Goal: Information Seeking & Learning: Find specific fact

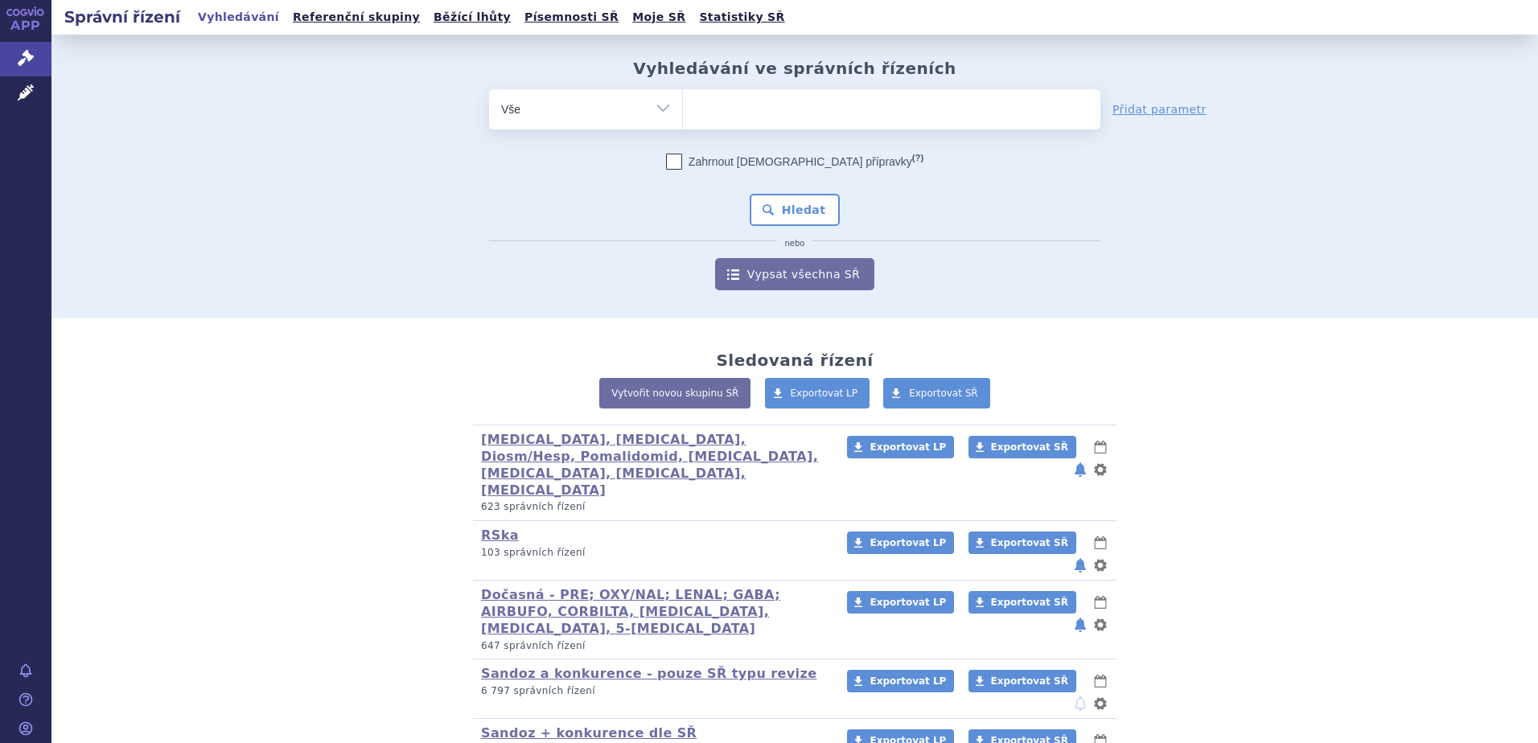
click at [775, 103] on ul at bounding box center [892, 106] width 418 height 34
click at [683, 103] on select at bounding box center [682, 108] width 1 height 40
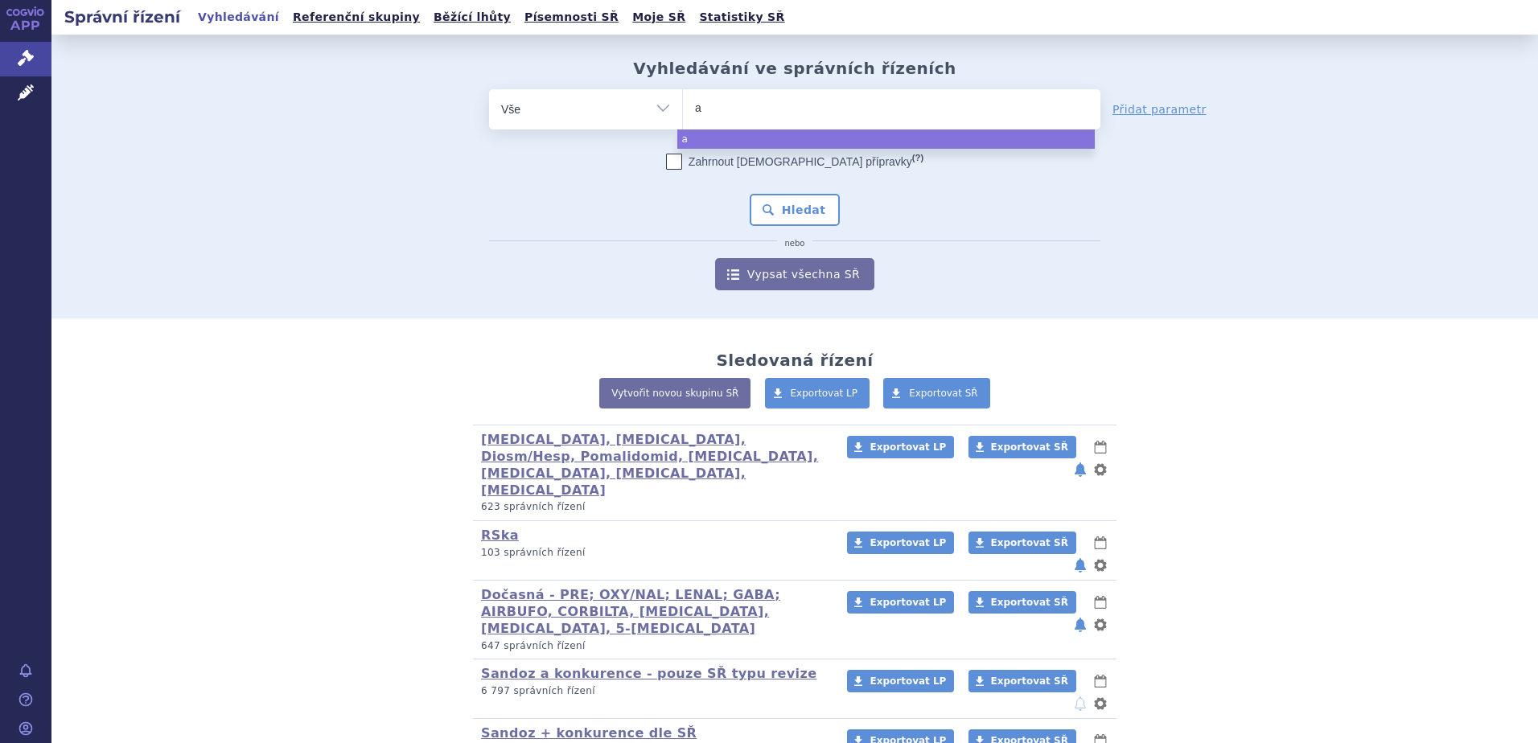
type input "al"
type input "a"
type input "afl"
type input "afli"
type input "aflib"
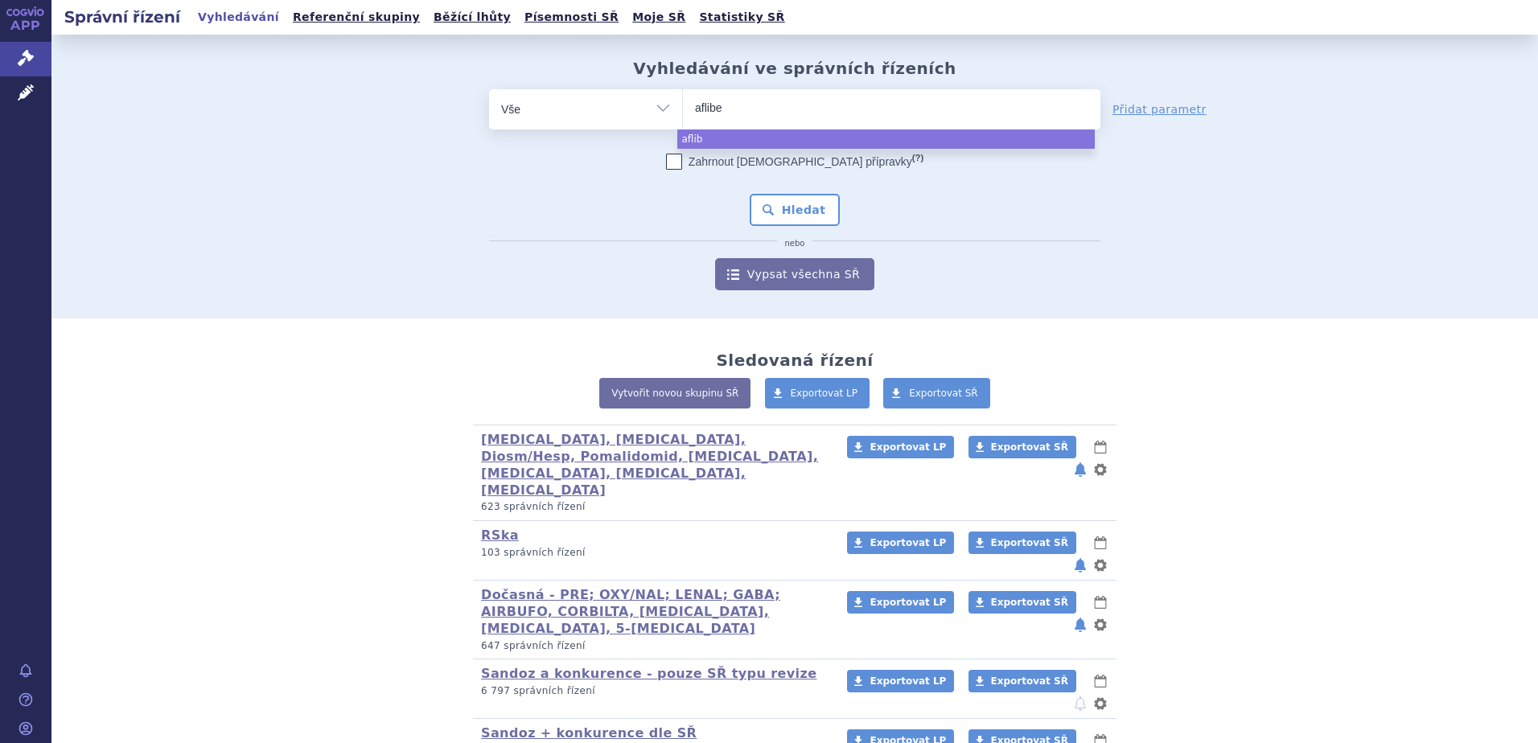
type input "afliber"
type input "afliberc"
type input "aflibercep"
type input "aflibercept"
select select "aflibercept"
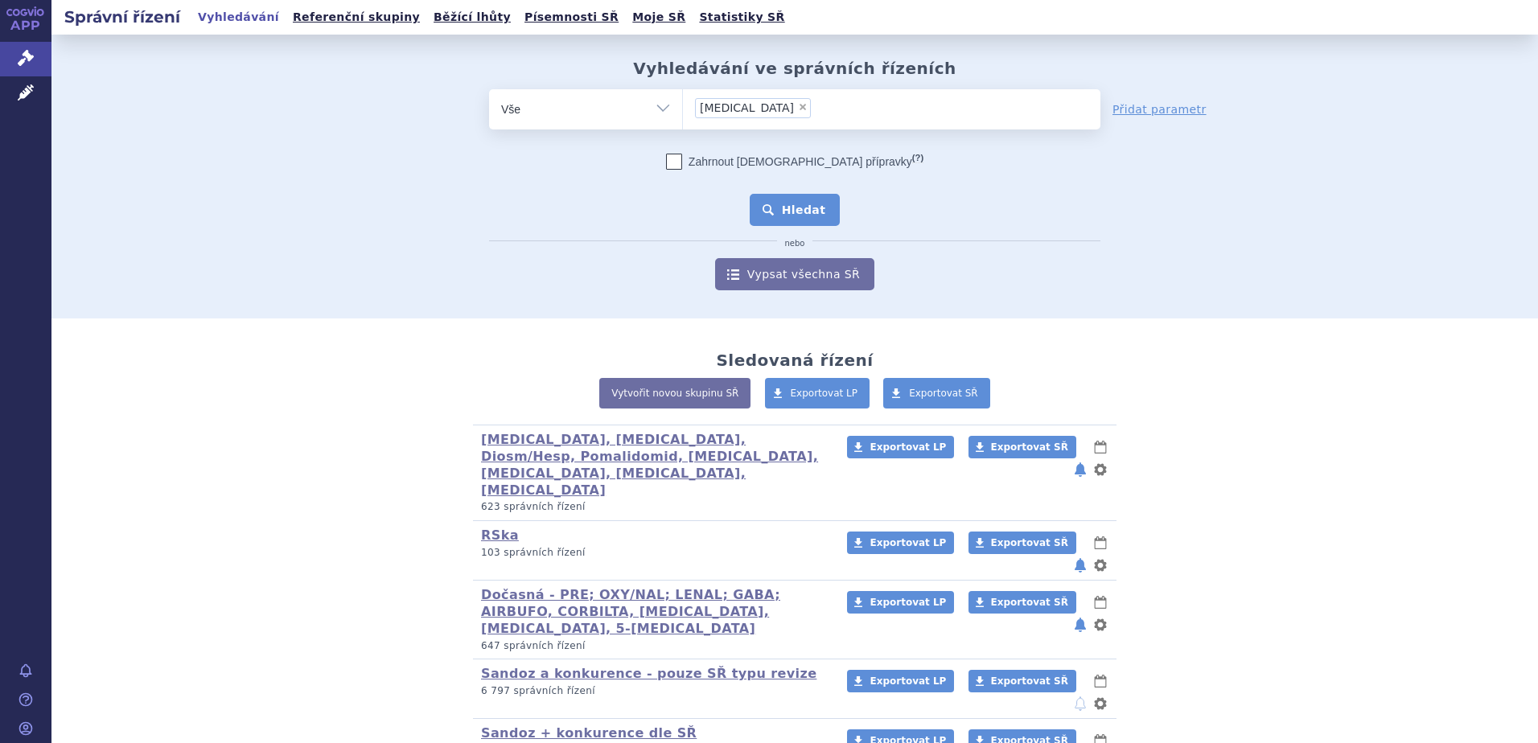
click at [810, 205] on button "Hledat" at bounding box center [795, 210] width 91 height 32
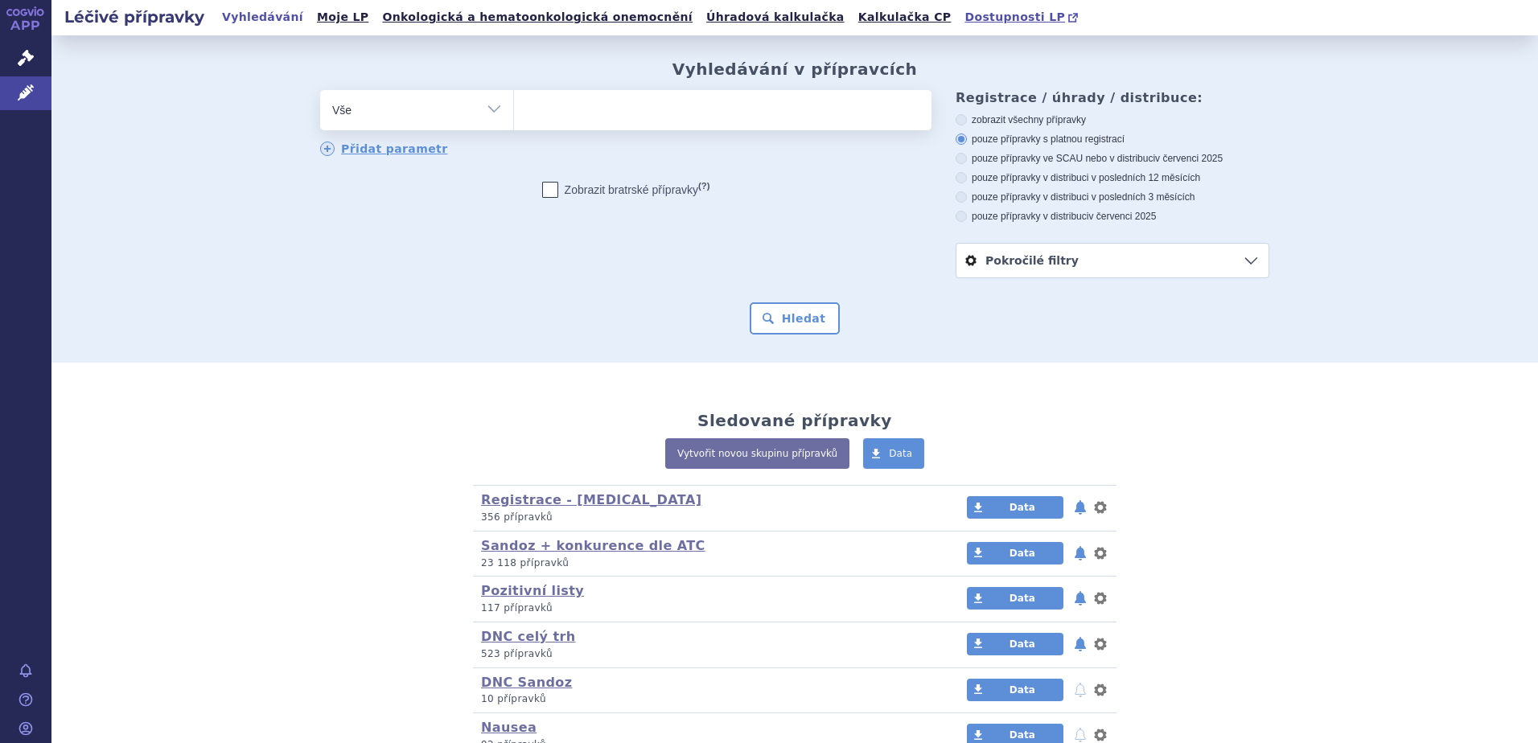
click at [965, 15] on span "Dostupnosti LP" at bounding box center [1015, 16] width 101 height 13
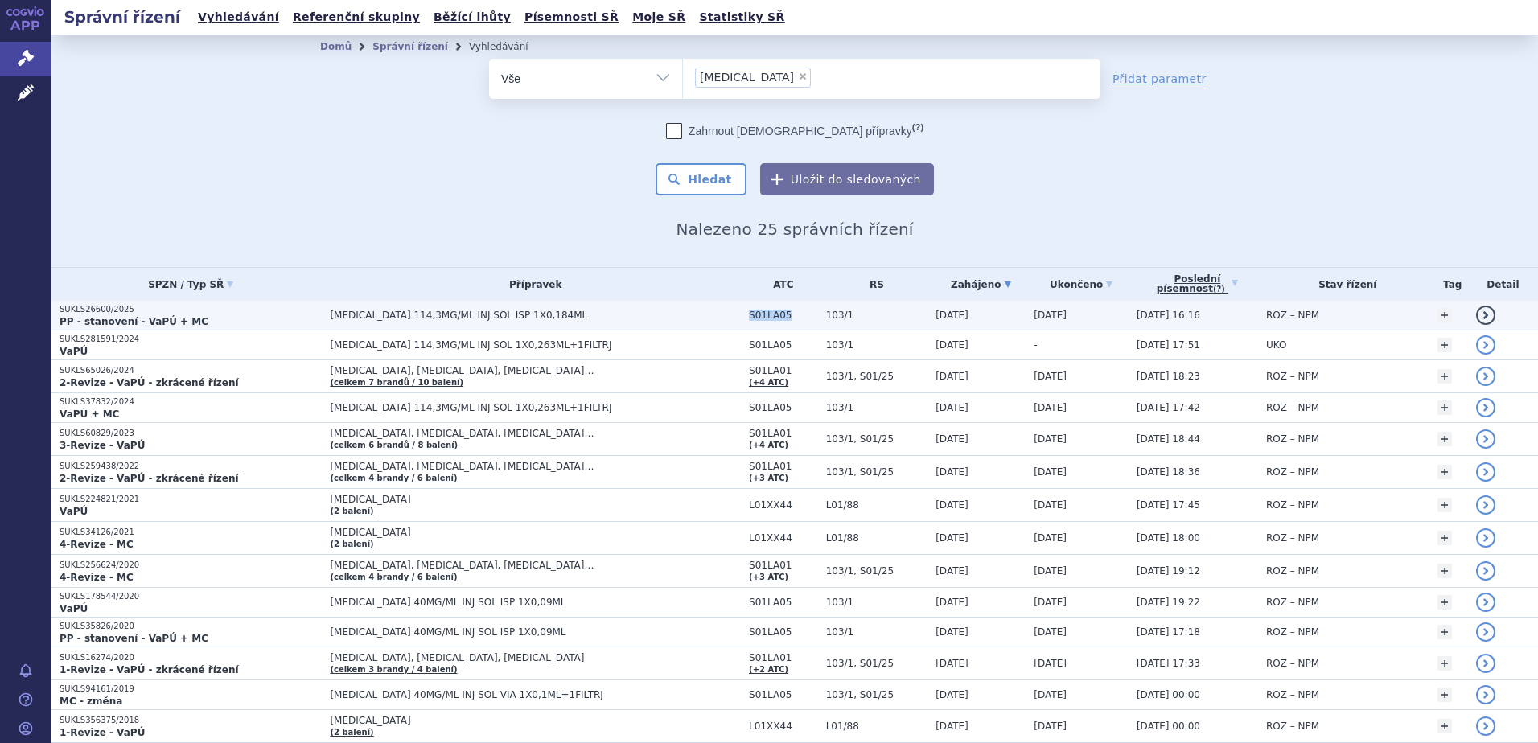
drag, startPoint x: 696, startPoint y: 315, endPoint x: 729, endPoint y: 319, distance: 33.1
click at [741, 319] on td "S01LA05" at bounding box center [779, 316] width 77 height 30
copy span "S01LA05"
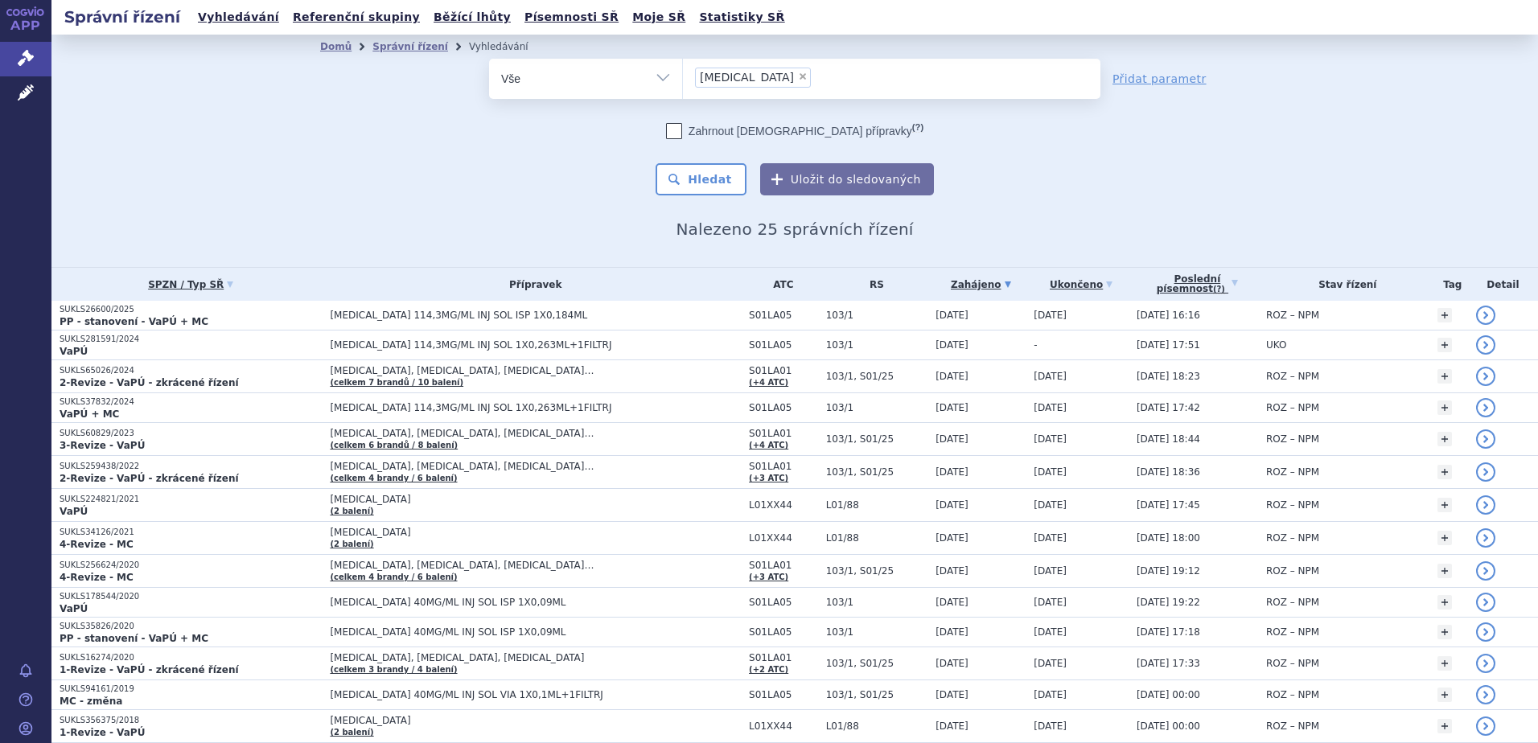
click at [798, 72] on span "×" at bounding box center [803, 77] width 10 height 10
click at [683, 72] on select "aflibercept" at bounding box center [682, 78] width 1 height 40
select select
type input "S01LA05"
select select "S01LA05"
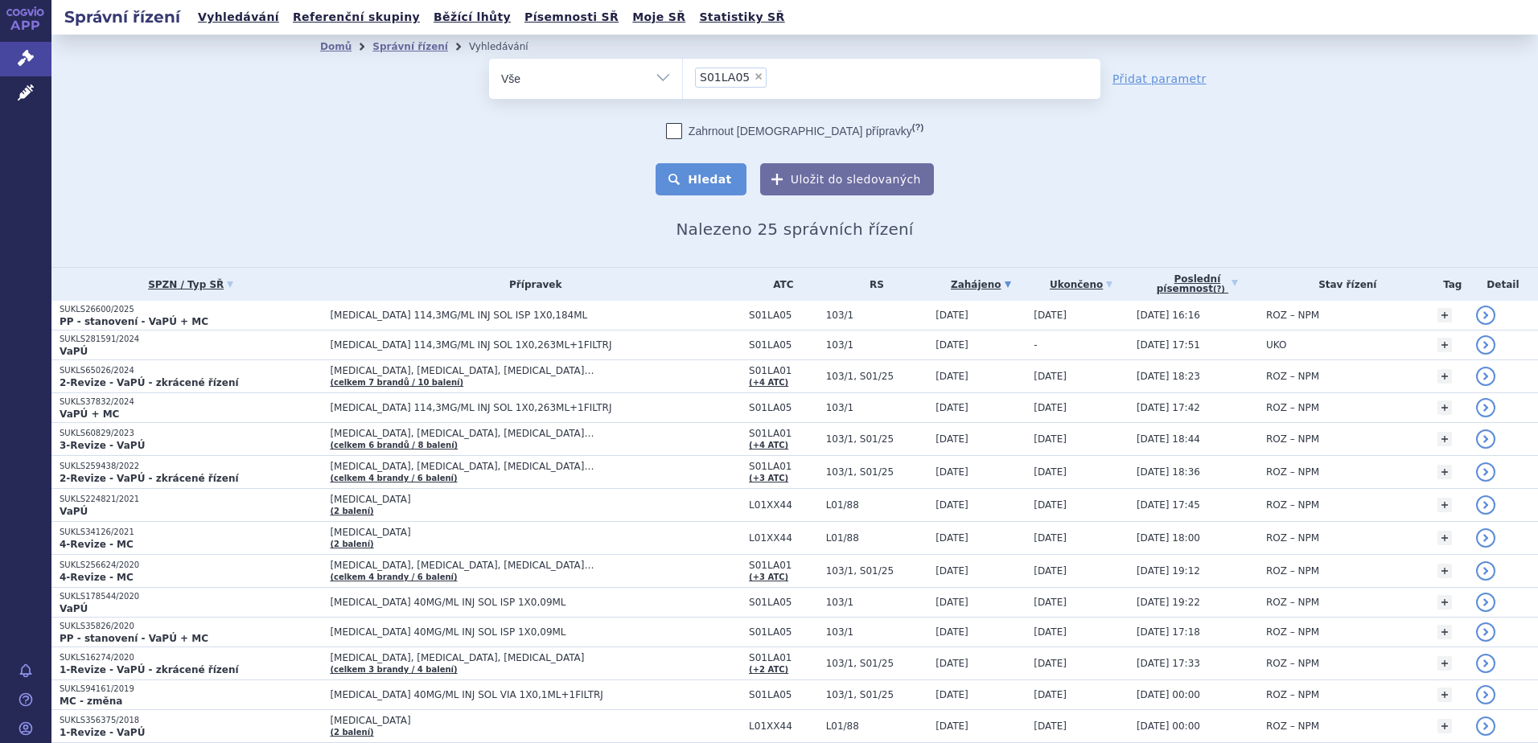
click at [714, 172] on button "Hledat" at bounding box center [701, 179] width 91 height 32
drag, startPoint x: 747, startPoint y: 77, endPoint x: 743, endPoint y: 106, distance: 29.4
click at [754, 77] on span "×" at bounding box center [759, 77] width 10 height 10
click at [683, 77] on select "S01LA05" at bounding box center [682, 78] width 1 height 40
select select
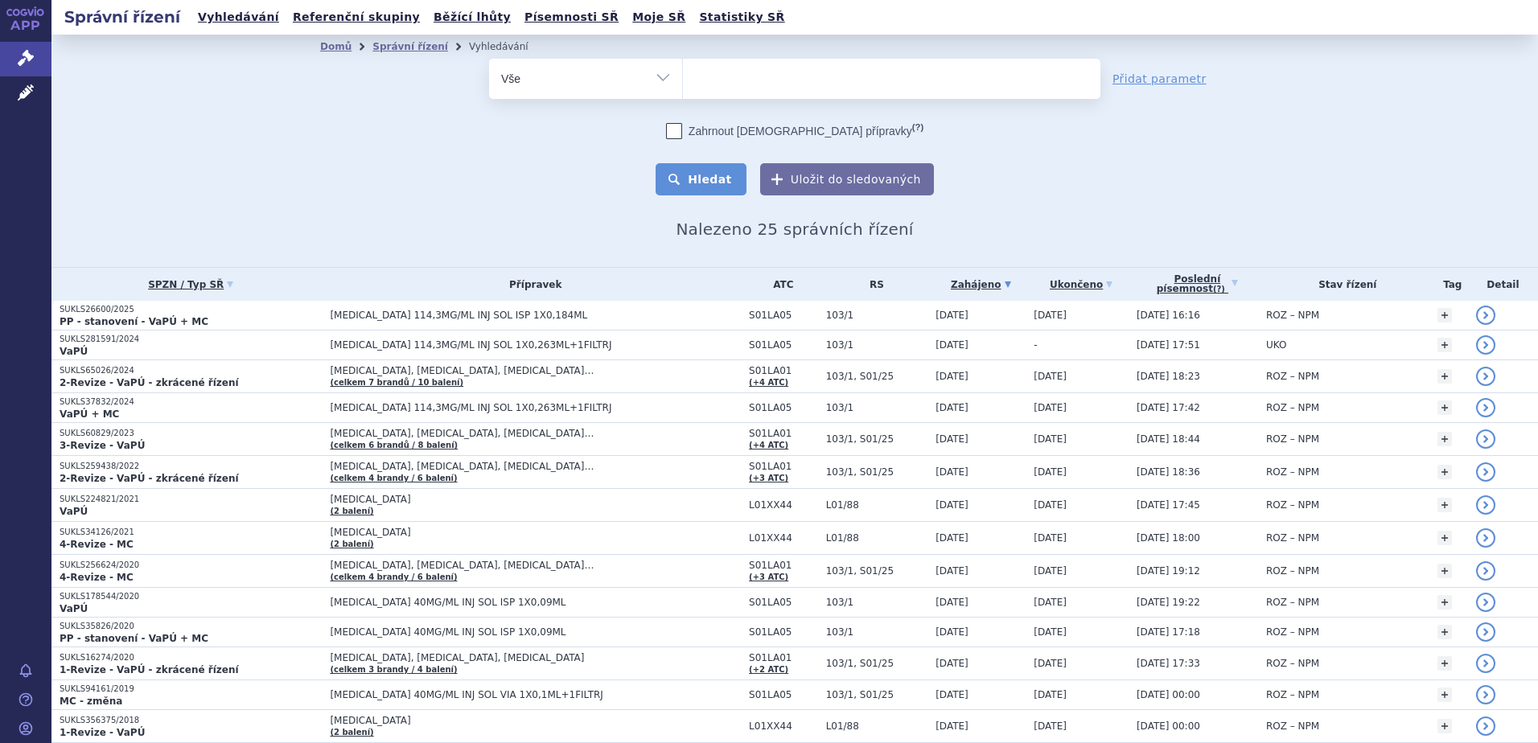
click at [709, 179] on button "Hledat" at bounding box center [701, 179] width 91 height 32
